Goal: Information Seeking & Learning: Learn about a topic

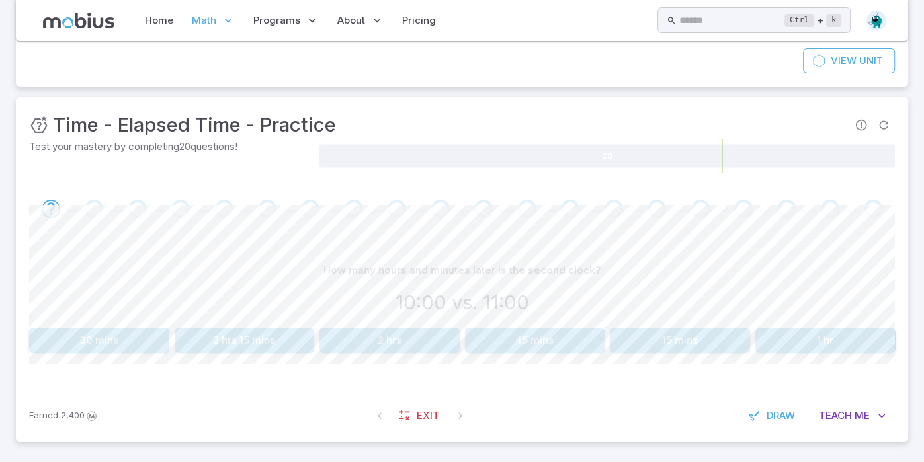
scroll to position [133, 0]
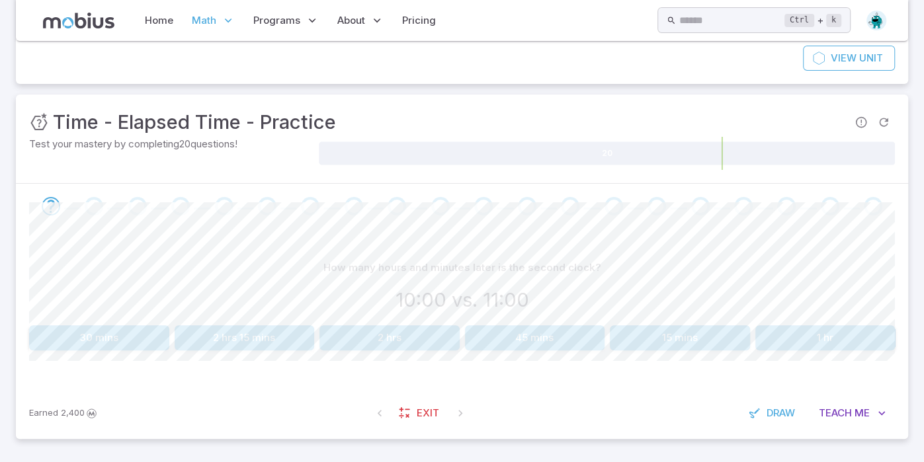
click at [832, 339] on button "1 hr" at bounding box center [825, 337] width 140 height 25
click at [401, 341] on button "3 hrs" at bounding box center [389, 337] width 140 height 25
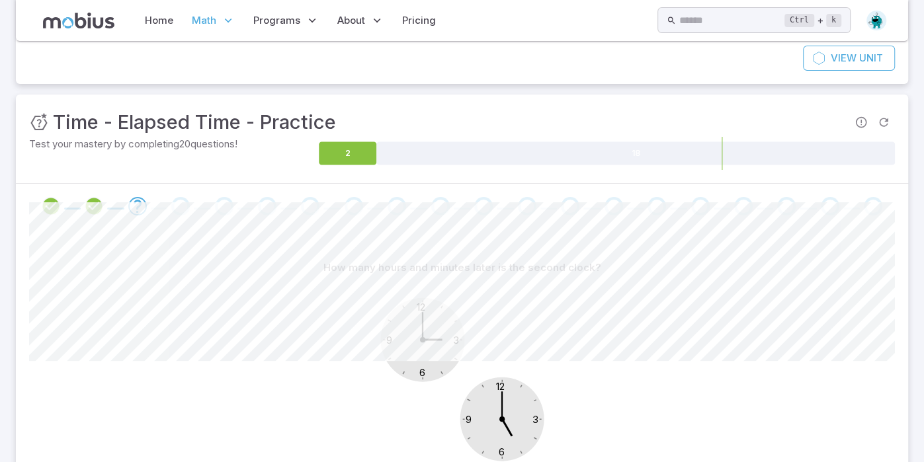
click at [346, 243] on div "How many hours and minutes later is the second clock? 12 6 3 9 12 6 3 9 1 hr 2 …" at bounding box center [461, 389] width 865 height 321
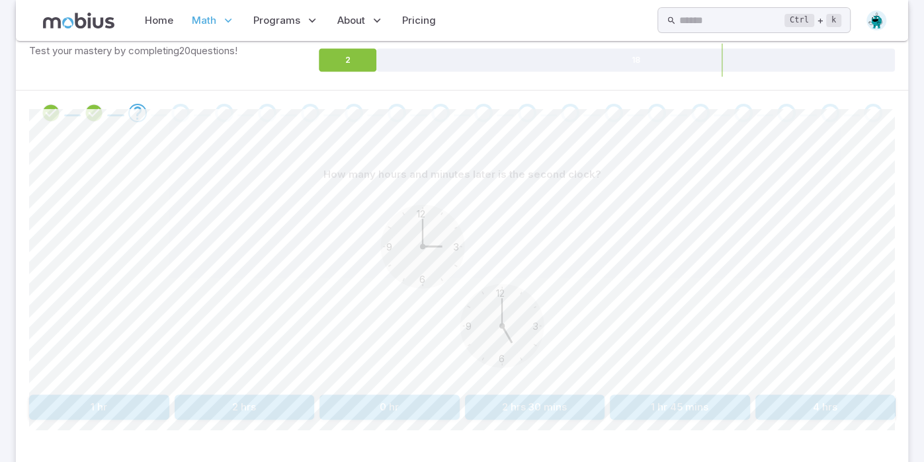
scroll to position [236, 0]
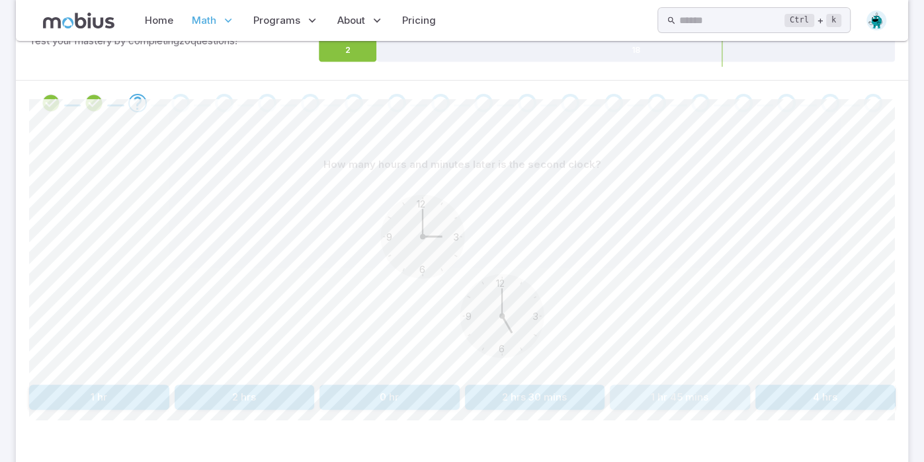
click at [641, 389] on button "1 hr 45 mins" at bounding box center [680, 397] width 140 height 25
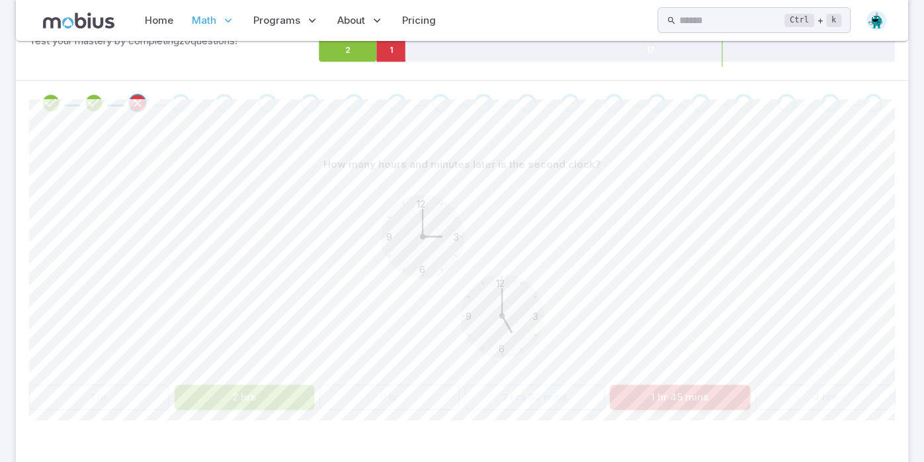
scroll to position [133, 0]
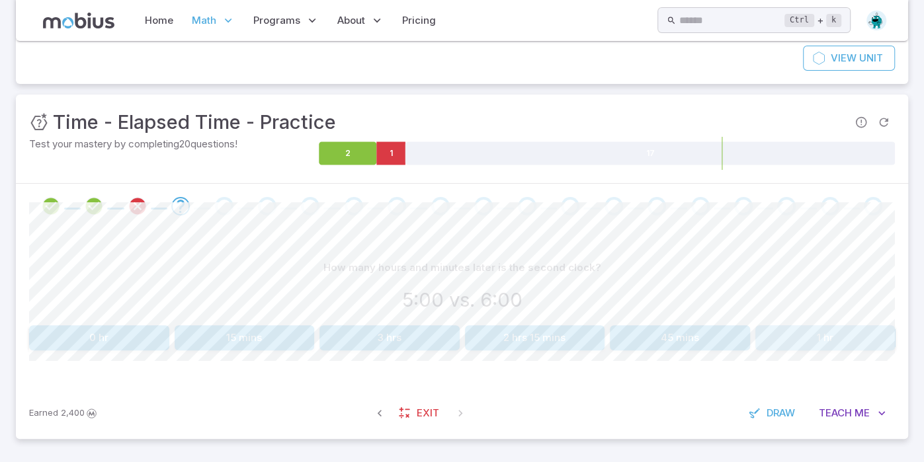
click at [810, 340] on button "1 hr" at bounding box center [825, 337] width 140 height 25
click at [91, 338] on button "1 hr" at bounding box center [99, 337] width 140 height 25
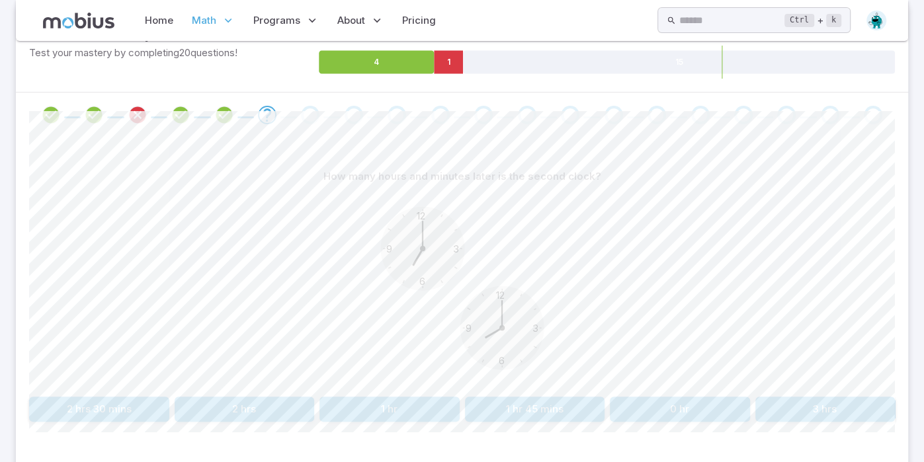
scroll to position [239, 0]
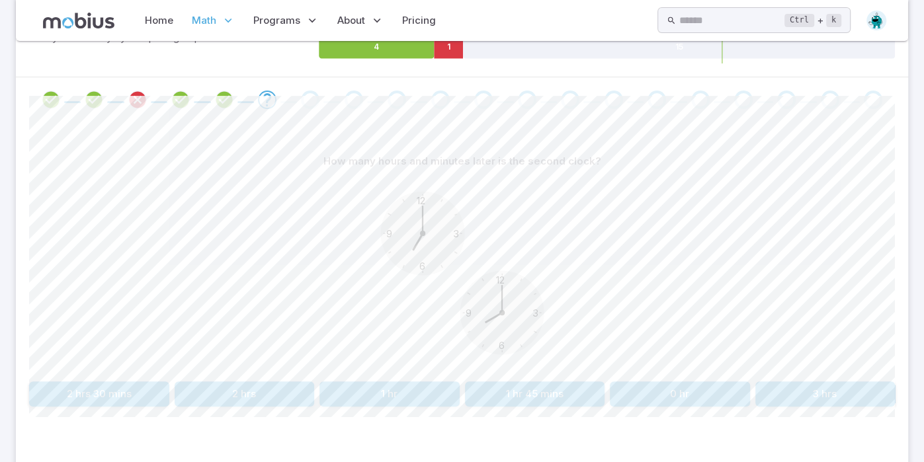
click at [413, 396] on button "1 hr" at bounding box center [389, 393] width 140 height 25
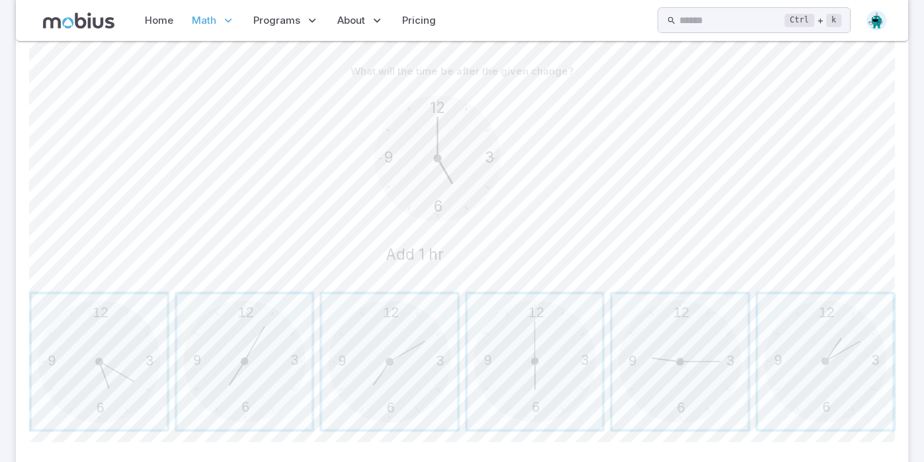
scroll to position [340, 0]
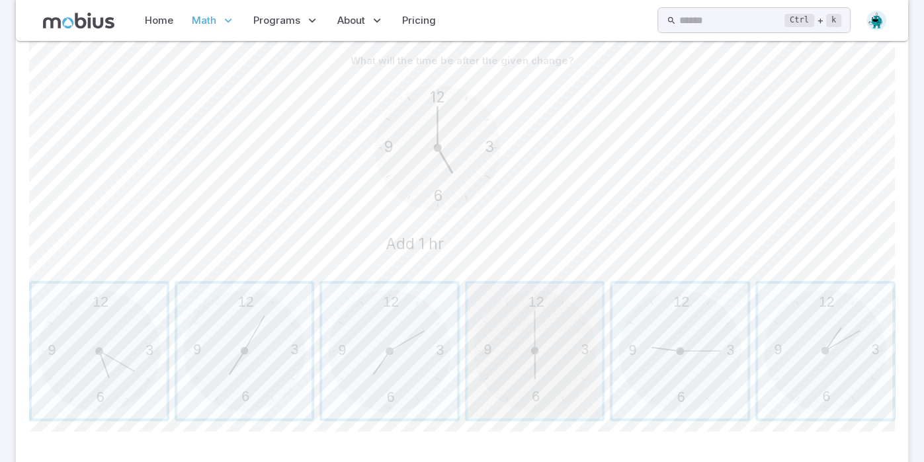
click at [538, 364] on span "button" at bounding box center [534, 351] width 135 height 135
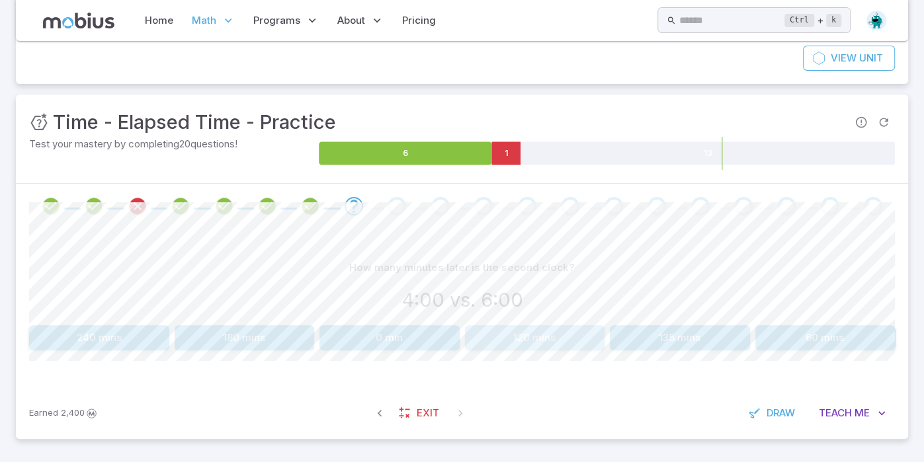
click at [524, 339] on button "120 mins" at bounding box center [535, 337] width 140 height 25
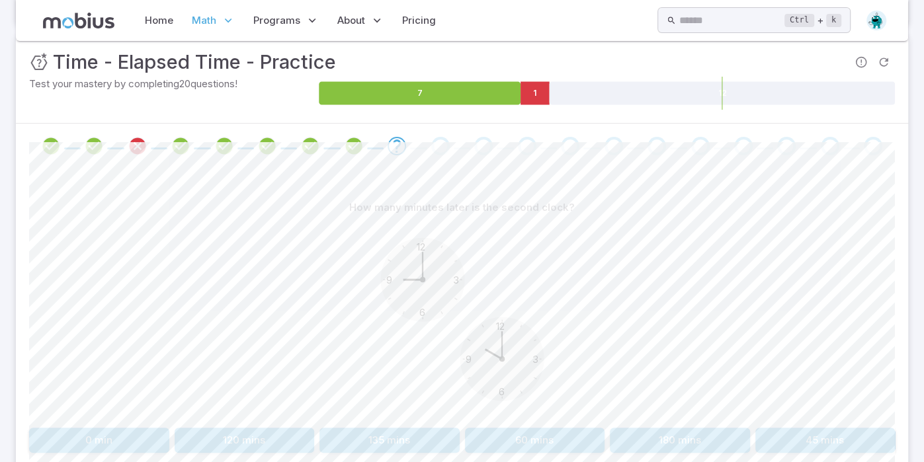
scroll to position [197, 0]
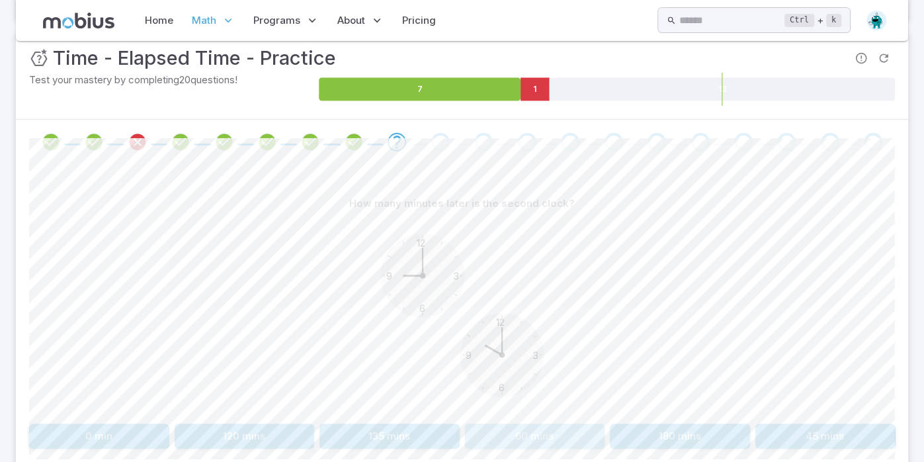
click at [536, 435] on button "60 mins" at bounding box center [535, 436] width 140 height 25
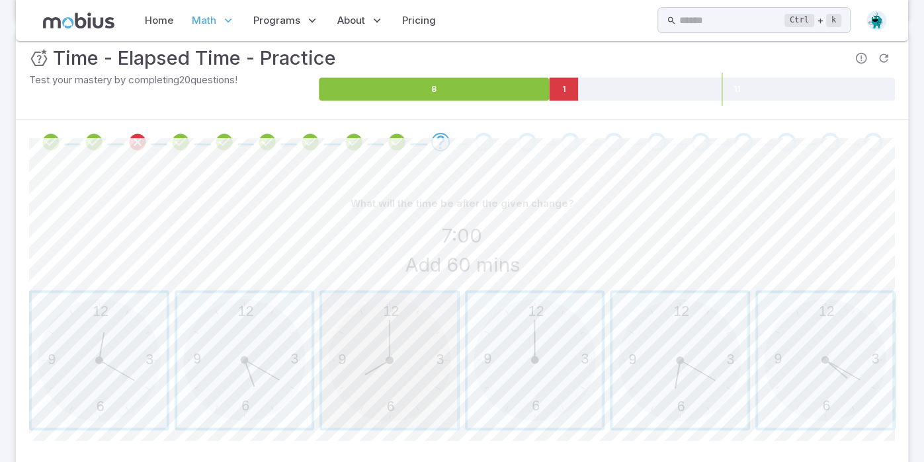
click at [423, 362] on span "button" at bounding box center [389, 360] width 135 height 135
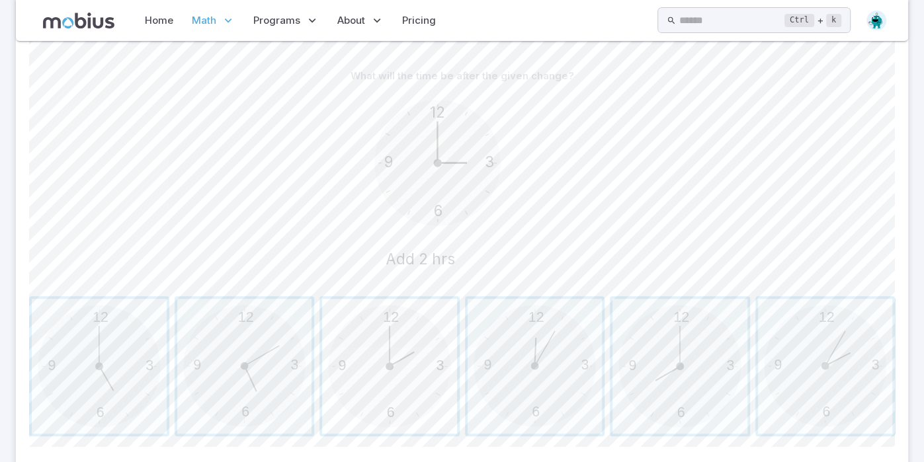
scroll to position [327, 0]
click at [95, 373] on span "button" at bounding box center [99, 363] width 135 height 135
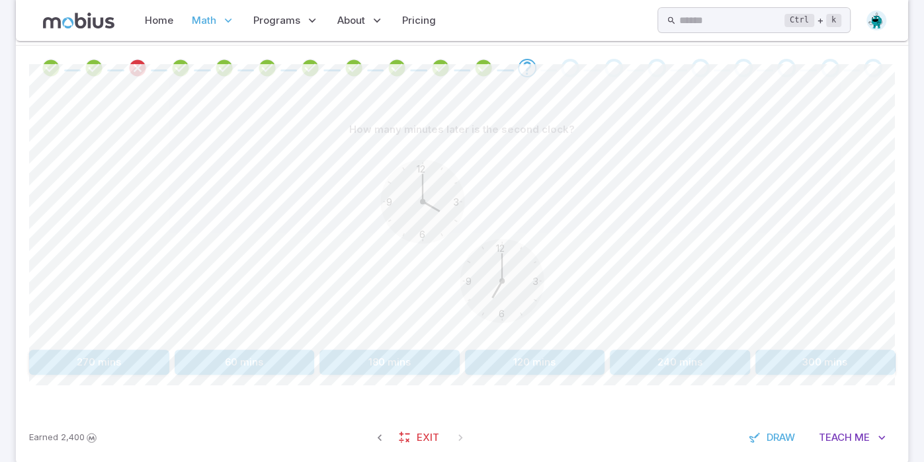
scroll to position [274, 0]
drag, startPoint x: 358, startPoint y: 122, endPoint x: 505, endPoint y: 280, distance: 215.6
click at [505, 280] on div "How many minutes later is the second clock? 12 6 3 9 12 6 3 9" at bounding box center [461, 227] width 865 height 227
click at [505, 280] on circle at bounding box center [501, 278] width 84 height 84
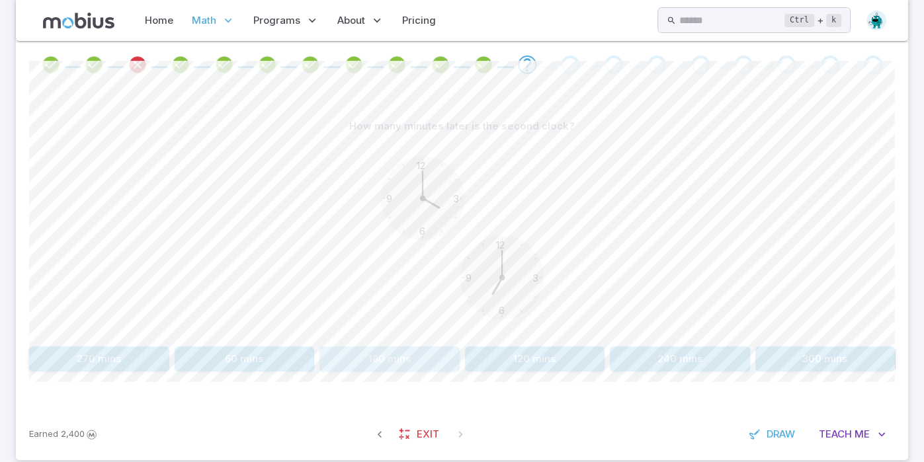
click at [397, 362] on button "180 mins" at bounding box center [389, 358] width 140 height 25
click at [141, 352] on button "2 hrs" at bounding box center [99, 358] width 140 height 25
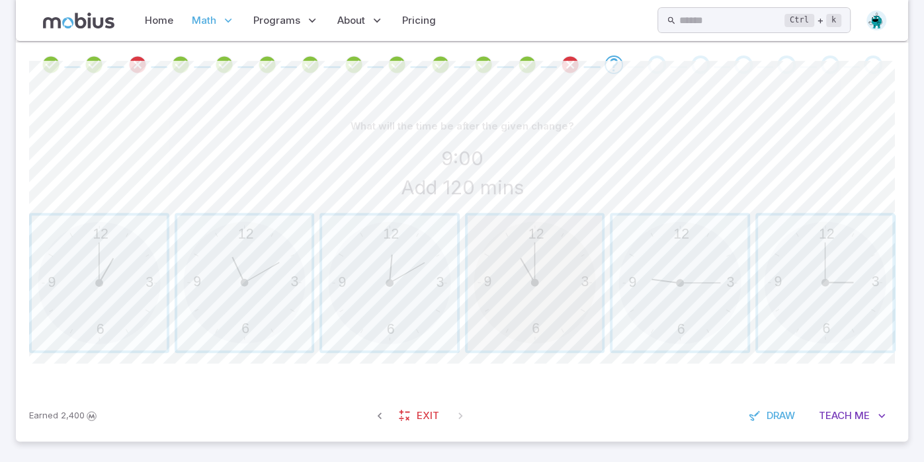
click at [524, 266] on span "button" at bounding box center [534, 283] width 135 height 135
